Goal: Task Accomplishment & Management: Complete application form

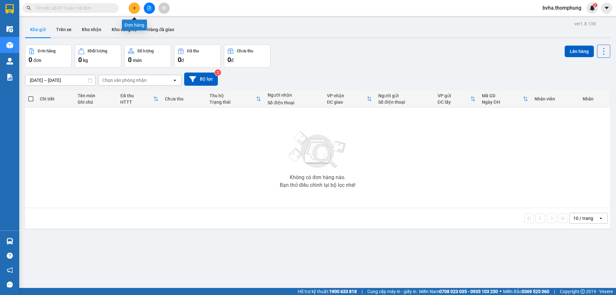
click at [137, 7] on button at bounding box center [134, 8] width 11 height 11
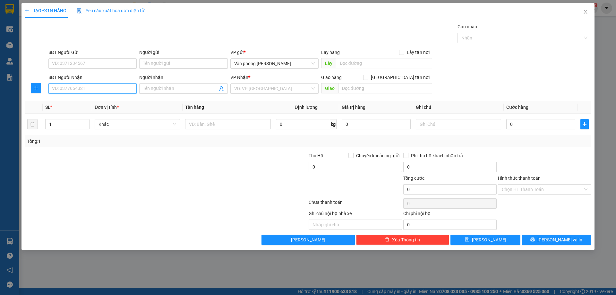
click at [103, 86] on input "SĐT Người Nhận" at bounding box center [92, 88] width 88 height 10
type input "0971353037"
click at [114, 100] on div "0971353037 - [PERSON_NAME]" at bounding box center [92, 101] width 81 height 7
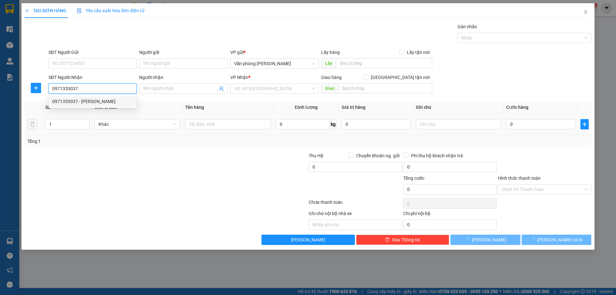
type input "Bé huyền"
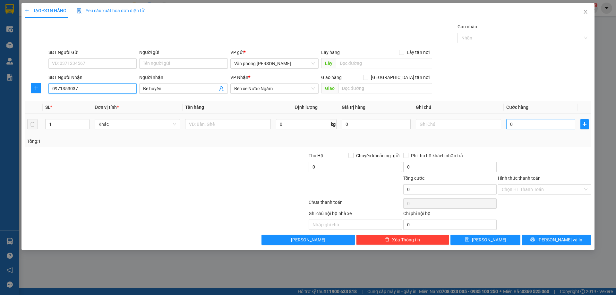
type input "0971353037"
click at [545, 122] on input "0" at bounding box center [541, 124] width 69 height 10
type input "4"
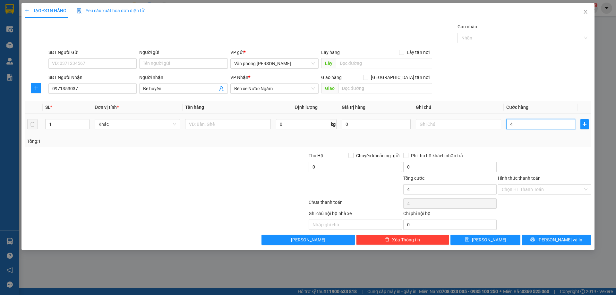
type input "40"
type input "400"
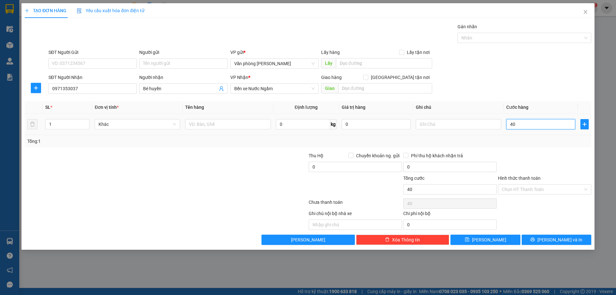
type input "400"
type input "4.000"
type input "40.000"
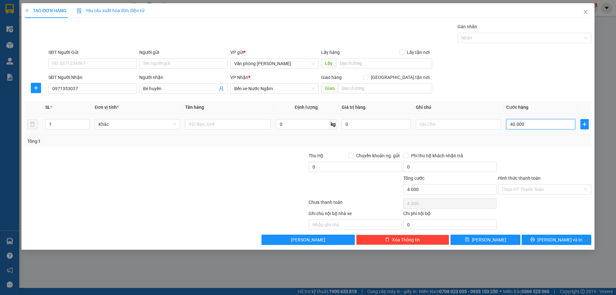
type input "40.000"
click at [537, 189] on input "Hình thức thanh toán" at bounding box center [542, 190] width 81 height 10
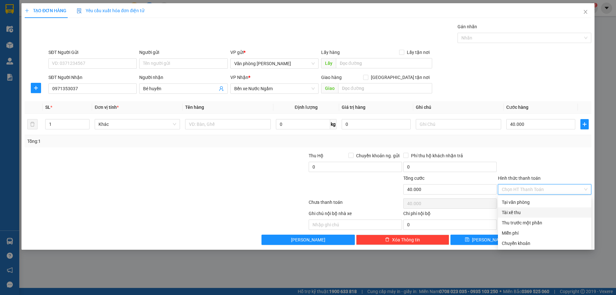
click at [525, 215] on div "Tài xế thu" at bounding box center [545, 212] width 86 height 7
type input "0"
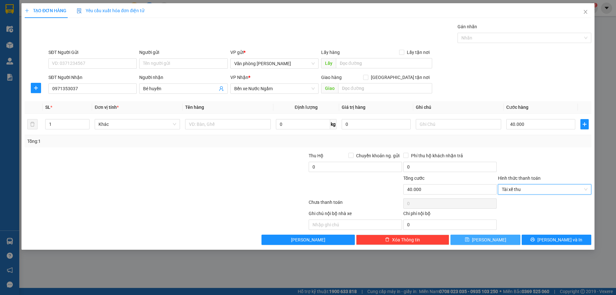
click at [493, 242] on button "[PERSON_NAME]" at bounding box center [486, 240] width 70 height 10
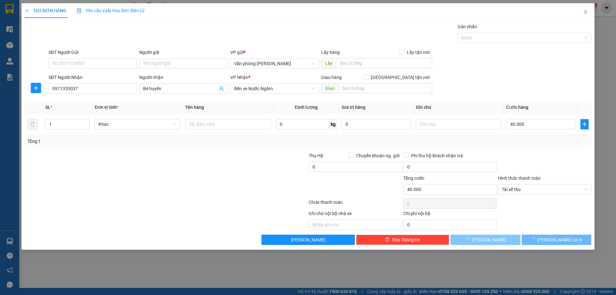
type input "0"
